Goal: Find specific page/section: Find specific page/section

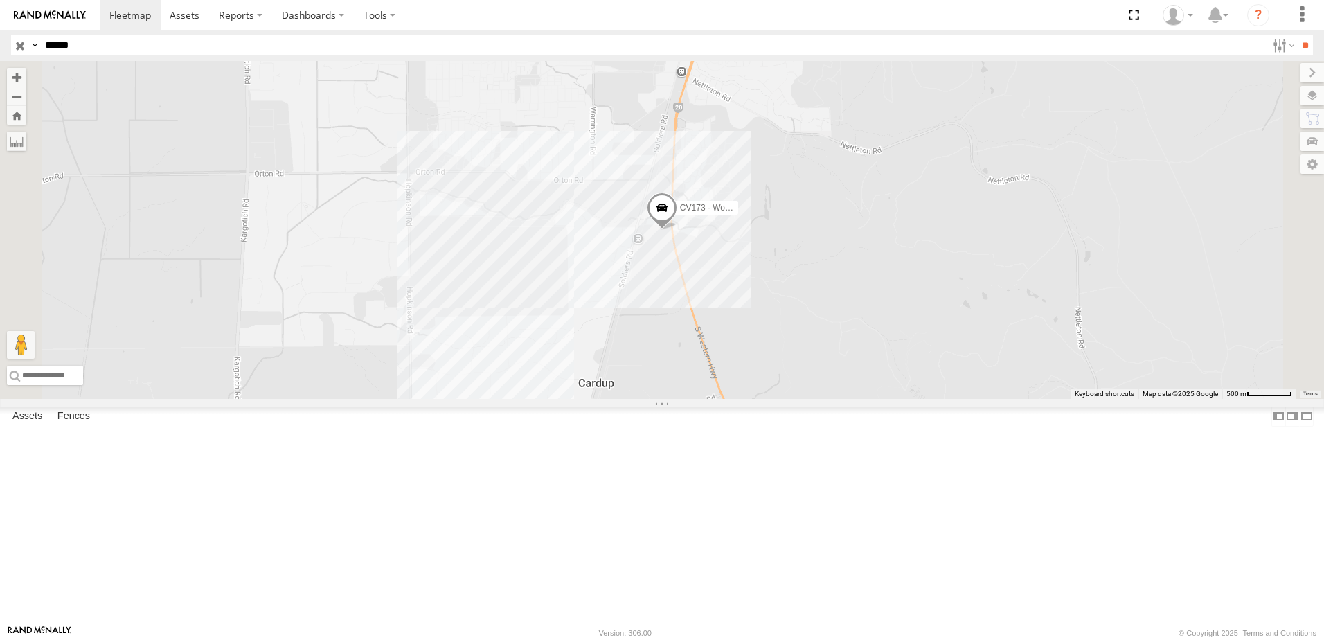
click at [1297, 35] on input "**" at bounding box center [1305, 45] width 16 height 20
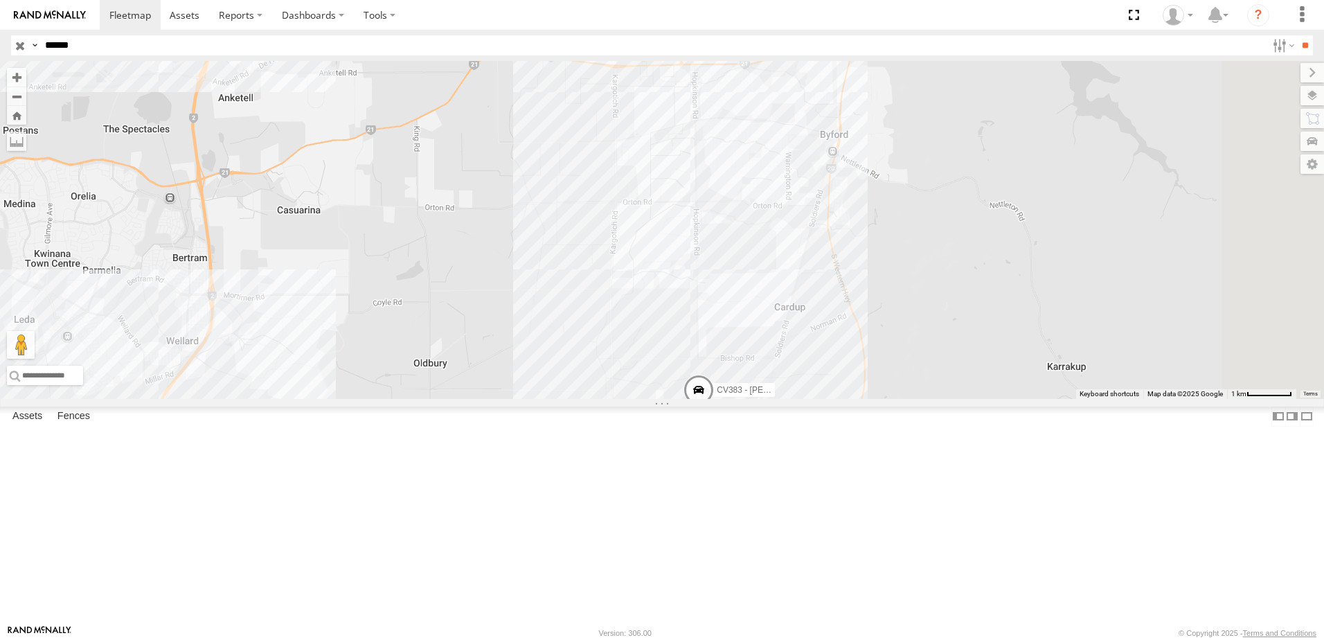
drag, startPoint x: 1032, startPoint y: 553, endPoint x: 968, endPoint y: 470, distance: 104.2
click at [968, 399] on div "CV383 - [PERSON_NAME] EX104-35T- [PERSON_NAME]" at bounding box center [662, 230] width 1324 height 338
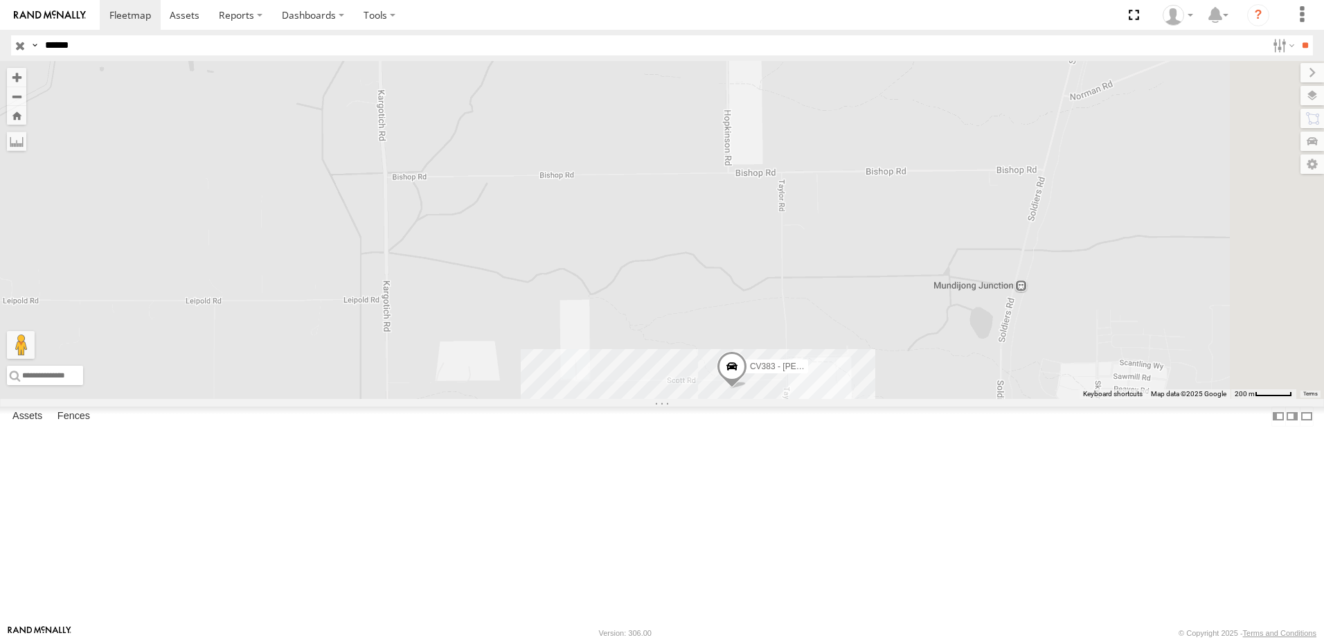
drag, startPoint x: 948, startPoint y: 520, endPoint x: 923, endPoint y: 439, distance: 84.8
click at [851, 372] on span "CV383 - [PERSON_NAME]" at bounding box center [800, 367] width 101 height 10
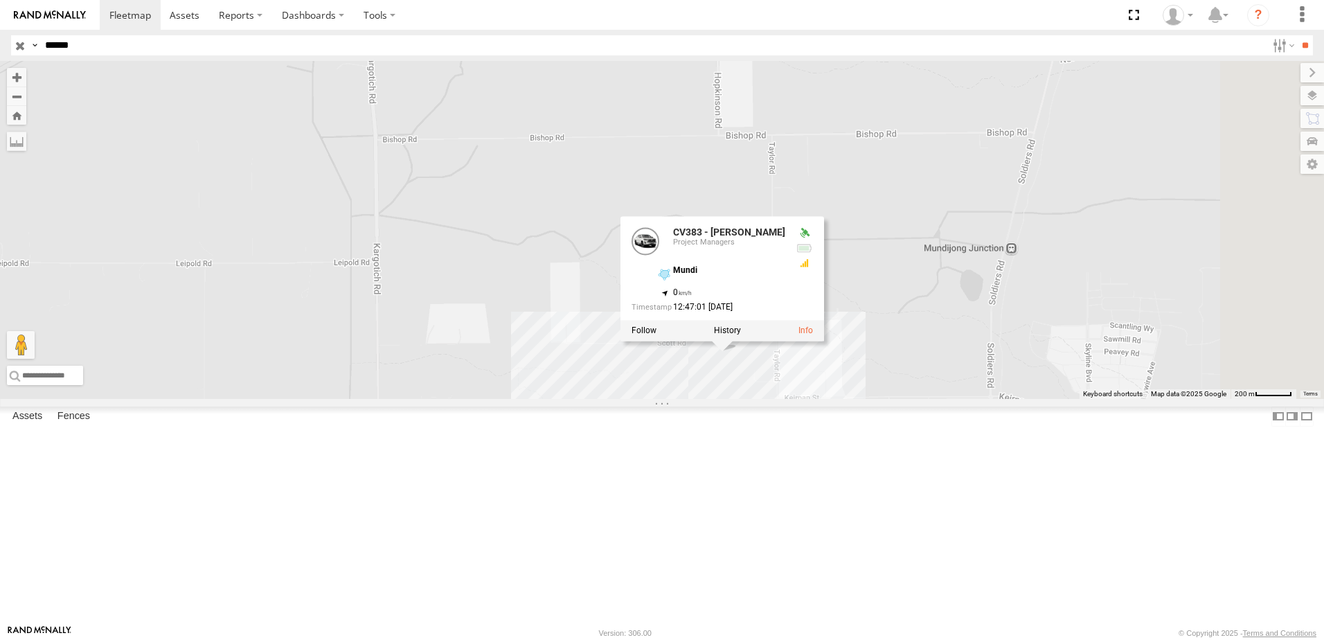
click at [911, 399] on div "CV383 - [PERSON_NAME] EX104-35T- [PERSON_NAME] CV383 - [PERSON_NAME] Project Ma…" at bounding box center [662, 230] width 1324 height 338
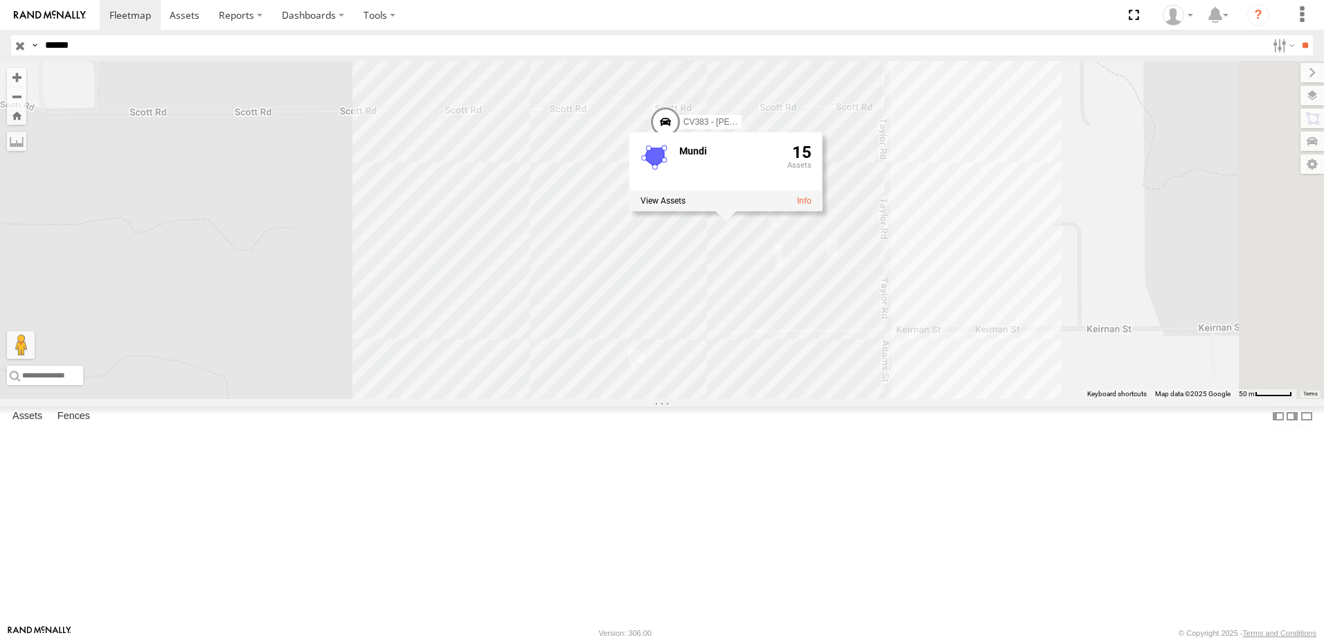
click at [856, 399] on div "CV383 - [PERSON_NAME] EX104-35T- [PERSON_NAME] Mundi 15" at bounding box center [662, 230] width 1324 height 338
click at [681, 144] on span at bounding box center [665, 125] width 30 height 37
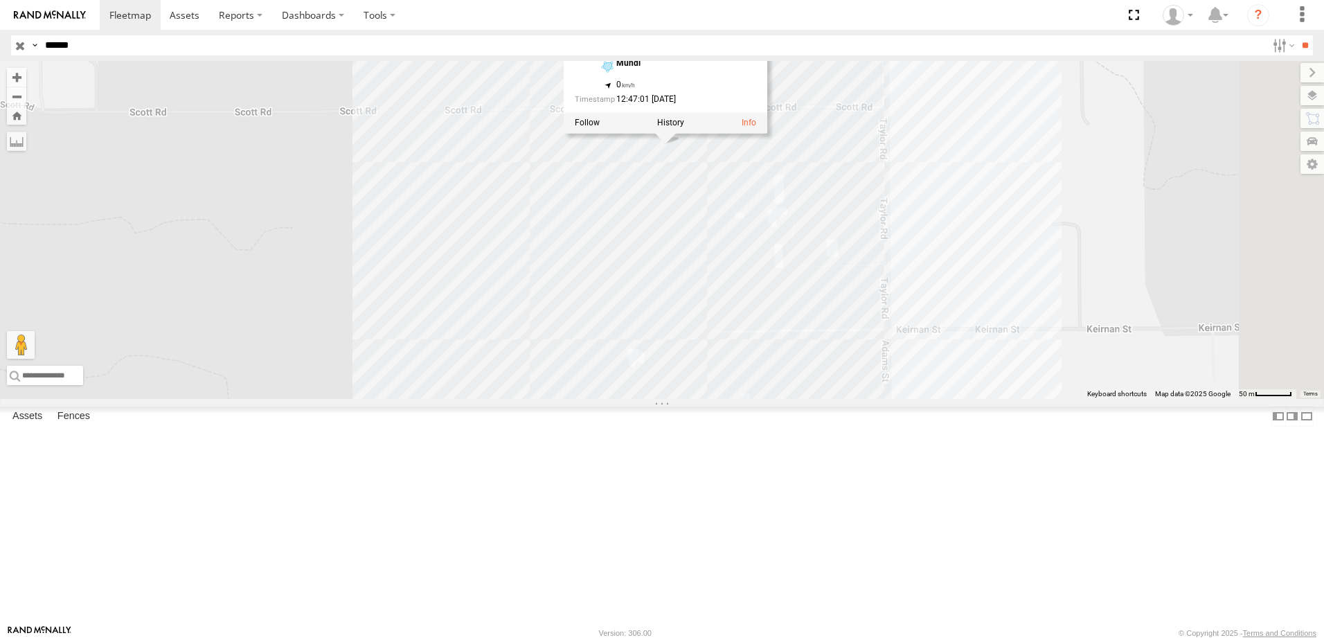
drag, startPoint x: 109, startPoint y: 43, endPoint x: -8, endPoint y: 43, distance: 116.4
click at [0, 43] on html at bounding box center [662, 320] width 1324 height 640
type input "****"
click at [1297, 35] on input "**" at bounding box center [1305, 45] width 16 height 20
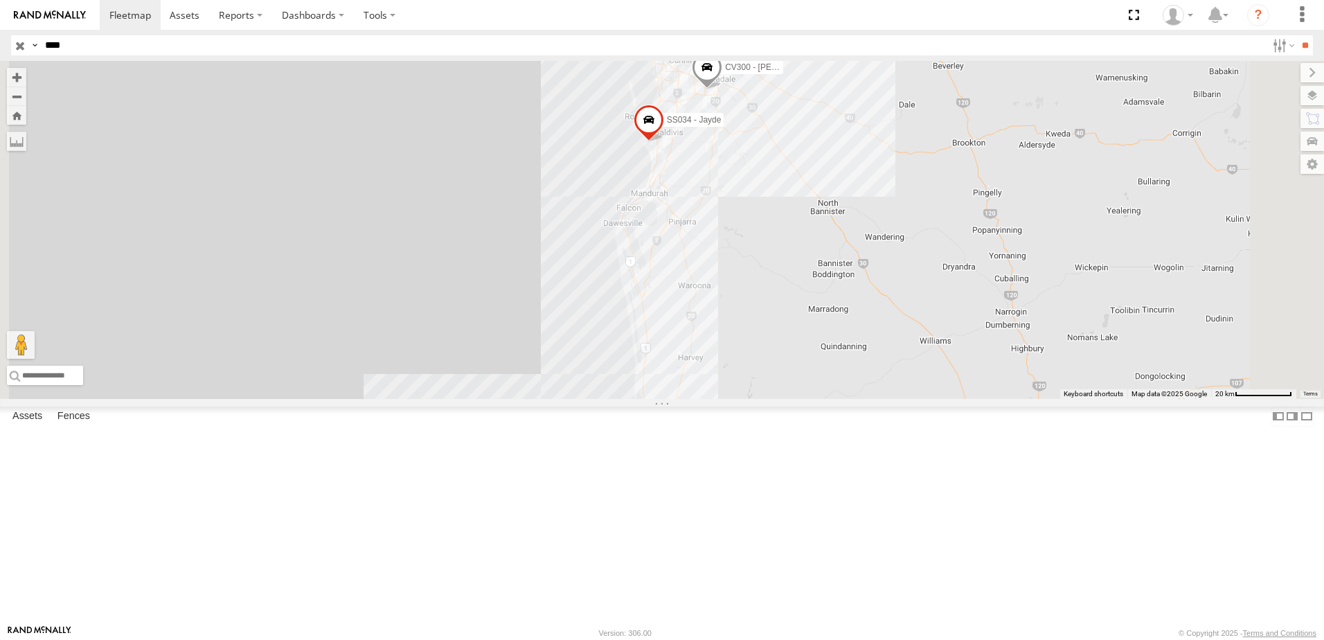
click at [0, 0] on div "CV312 - [PERSON_NAME]" at bounding box center [0, 0] width 0 height 0
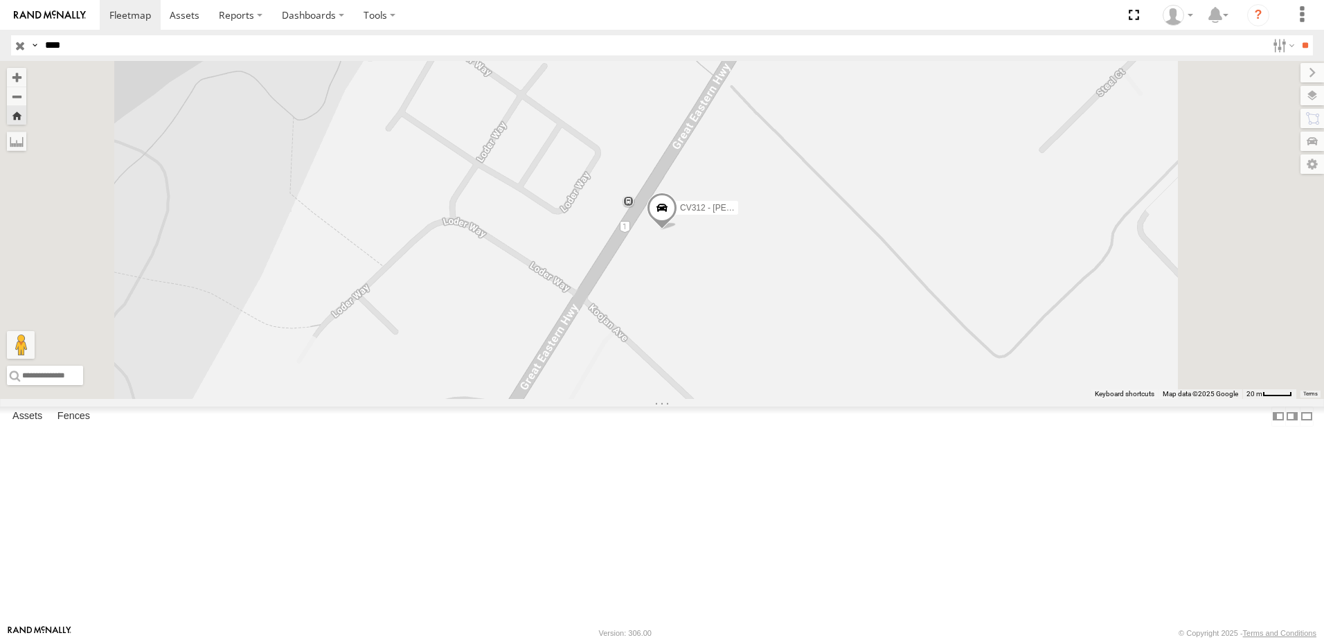
click at [677, 230] on span at bounding box center [662, 211] width 30 height 37
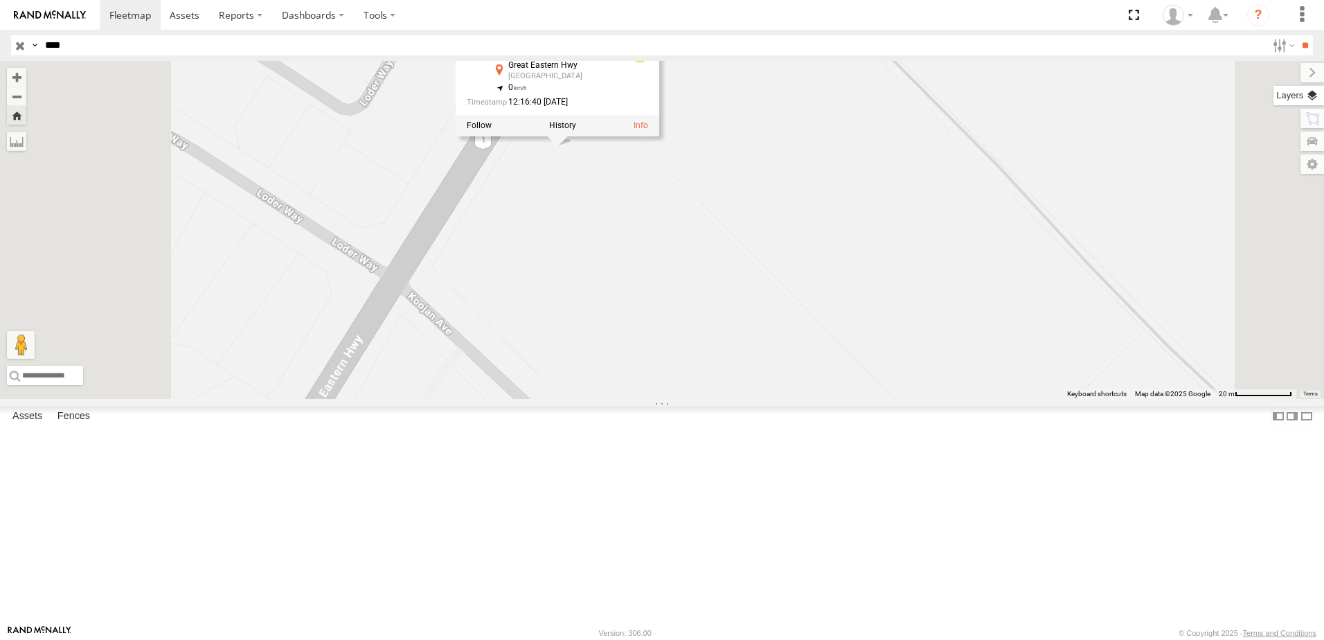
click at [1311, 95] on label at bounding box center [1299, 95] width 51 height 19
click at [0, 0] on span "Basemaps" at bounding box center [0, 0] width 0 height 0
click at [0, 0] on span "Satellite + Roadmap" at bounding box center [0, 0] width 0 height 0
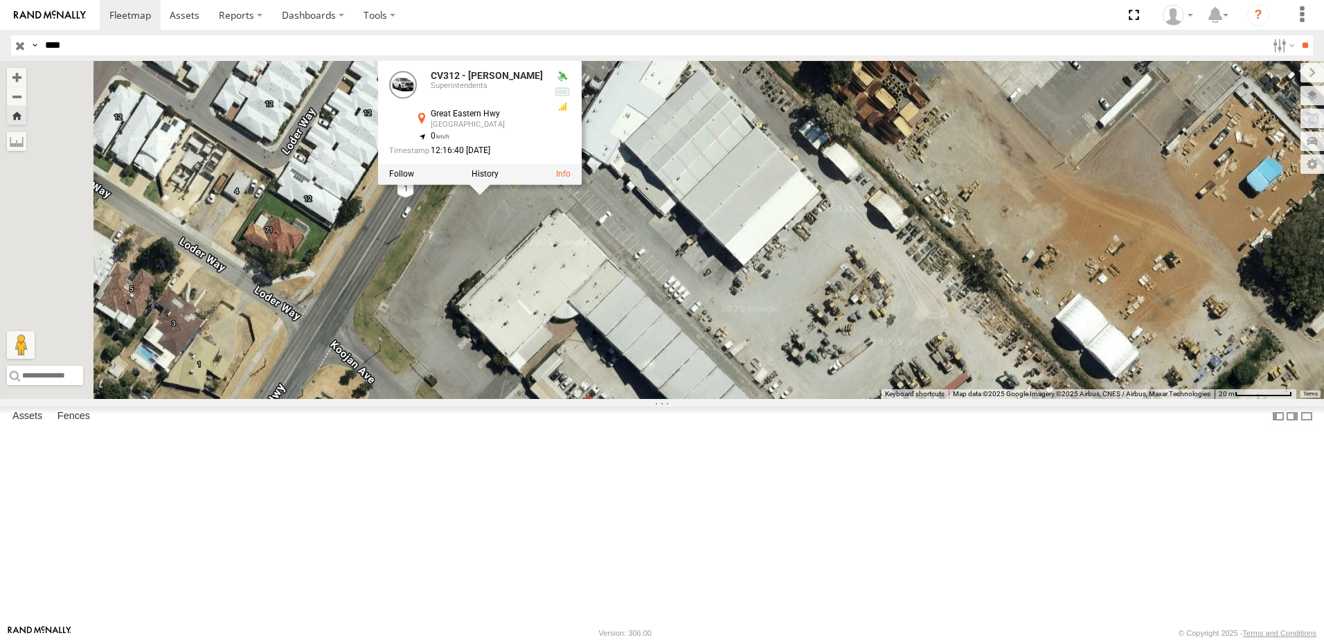
drag, startPoint x: 771, startPoint y: 317, endPoint x: 689, endPoint y: 365, distance: 95.0
click at [689, 365] on div "CV312 - [PERSON_NAME] CV312 - [PERSON_NAME] Superintendents [GEOGRAPHIC_DATA] -…" at bounding box center [662, 230] width 1324 height 338
click at [0, 0] on div "CV300 - [PERSON_NAME] Electrical The Avenue Wormall Civil -32.18652 115.97221 V…" at bounding box center [0, 0] width 0 height 0
drag, startPoint x: 647, startPoint y: 369, endPoint x: 668, endPoint y: 339, distance: 37.3
click at [648, 368] on div "CV312 - [PERSON_NAME] CV312 - [PERSON_NAME] Superintendents [GEOGRAPHIC_DATA] -…" at bounding box center [662, 230] width 1324 height 338
